Goal: Transaction & Acquisition: Purchase product/service

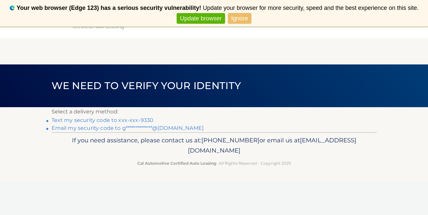
click at [137, 118] on link "Text my security code to xxx-xxx-9330" at bounding box center [103, 120] width 102 height 6
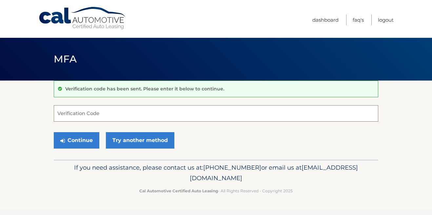
click at [60, 117] on input "Verification Code" at bounding box center [216, 113] width 325 height 16
click at [59, 112] on input "Verification Code" at bounding box center [216, 113] width 325 height 16
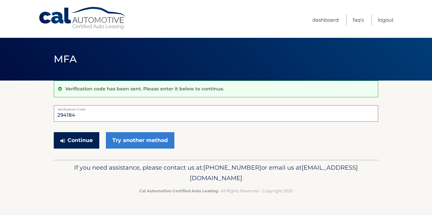
type input "294184"
click at [67, 139] on button "Continue" at bounding box center [77, 140] width 46 height 16
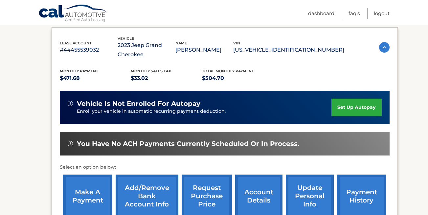
scroll to position [113, 0]
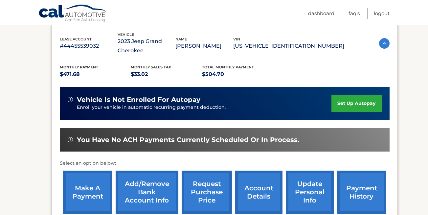
click at [88, 191] on link "make a payment" at bounding box center [87, 191] width 49 height 43
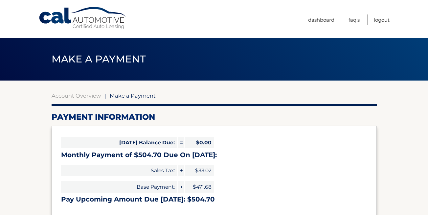
select select "MmI2MzEwNzMtNDViMi00NWM0LThlZWUtOGEwM2NhNThkZTcy"
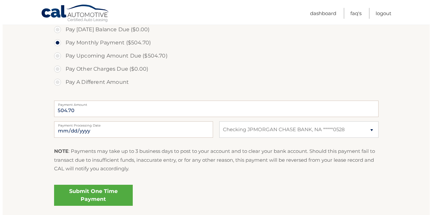
scroll to position [206, 0]
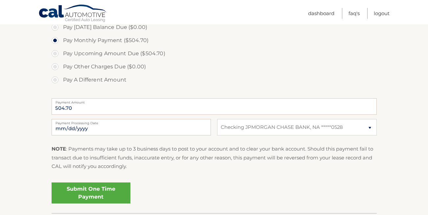
click at [108, 192] on link "Submit One Time Payment" at bounding box center [91, 192] width 79 height 21
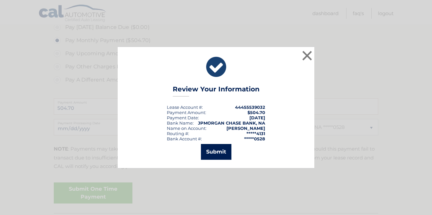
click at [223, 149] on button "Submit" at bounding box center [216, 152] width 31 height 16
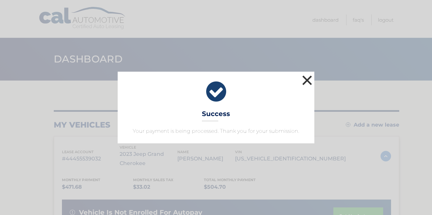
click at [309, 78] on button "×" at bounding box center [307, 80] width 13 height 13
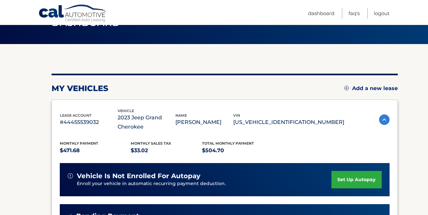
scroll to position [20, 0]
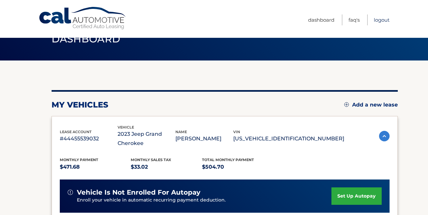
click at [381, 20] on link "Logout" at bounding box center [381, 19] width 16 height 11
